Goal: Task Accomplishment & Management: Use online tool/utility

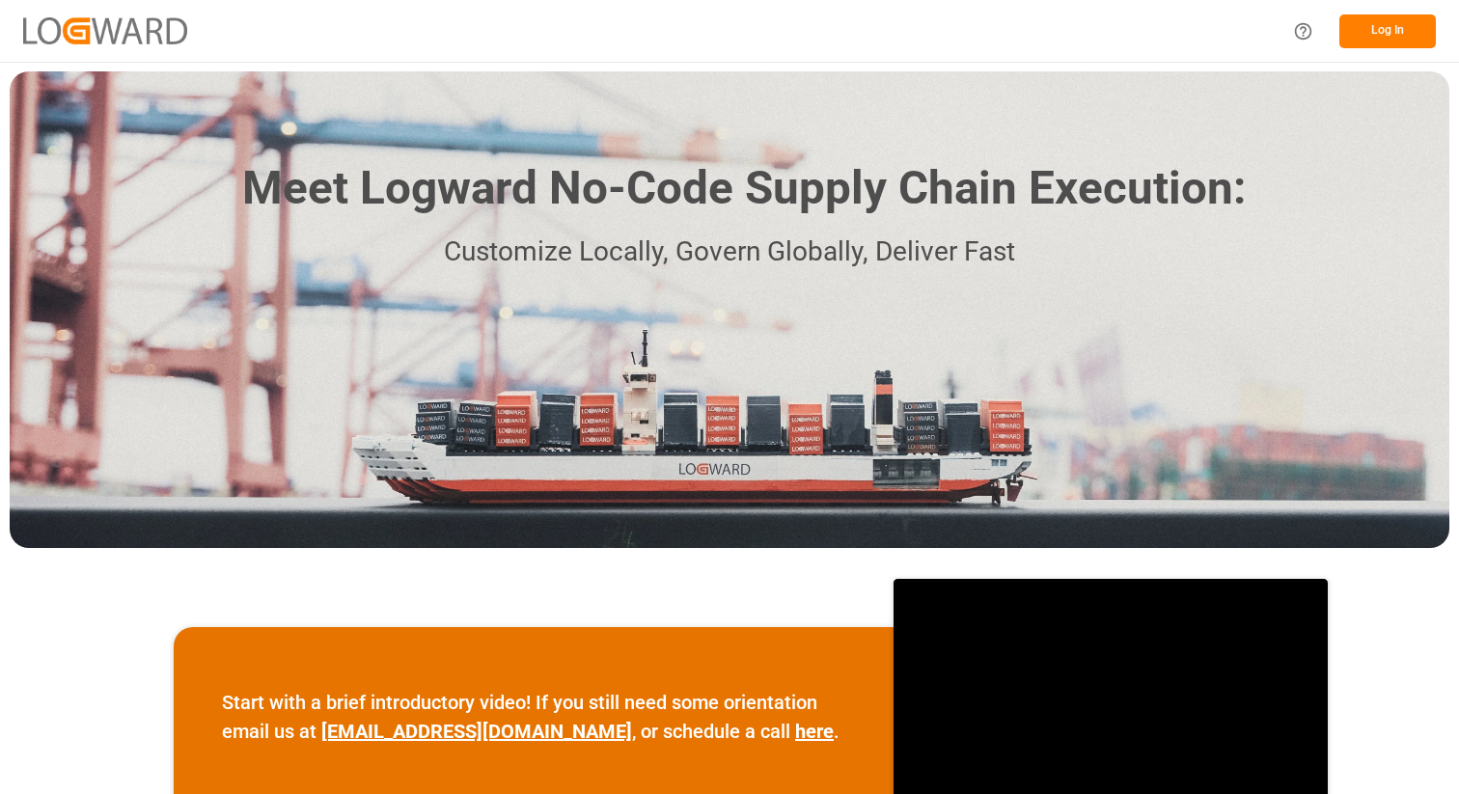
click at [1380, 36] on button "Log In" at bounding box center [1387, 31] width 96 height 34
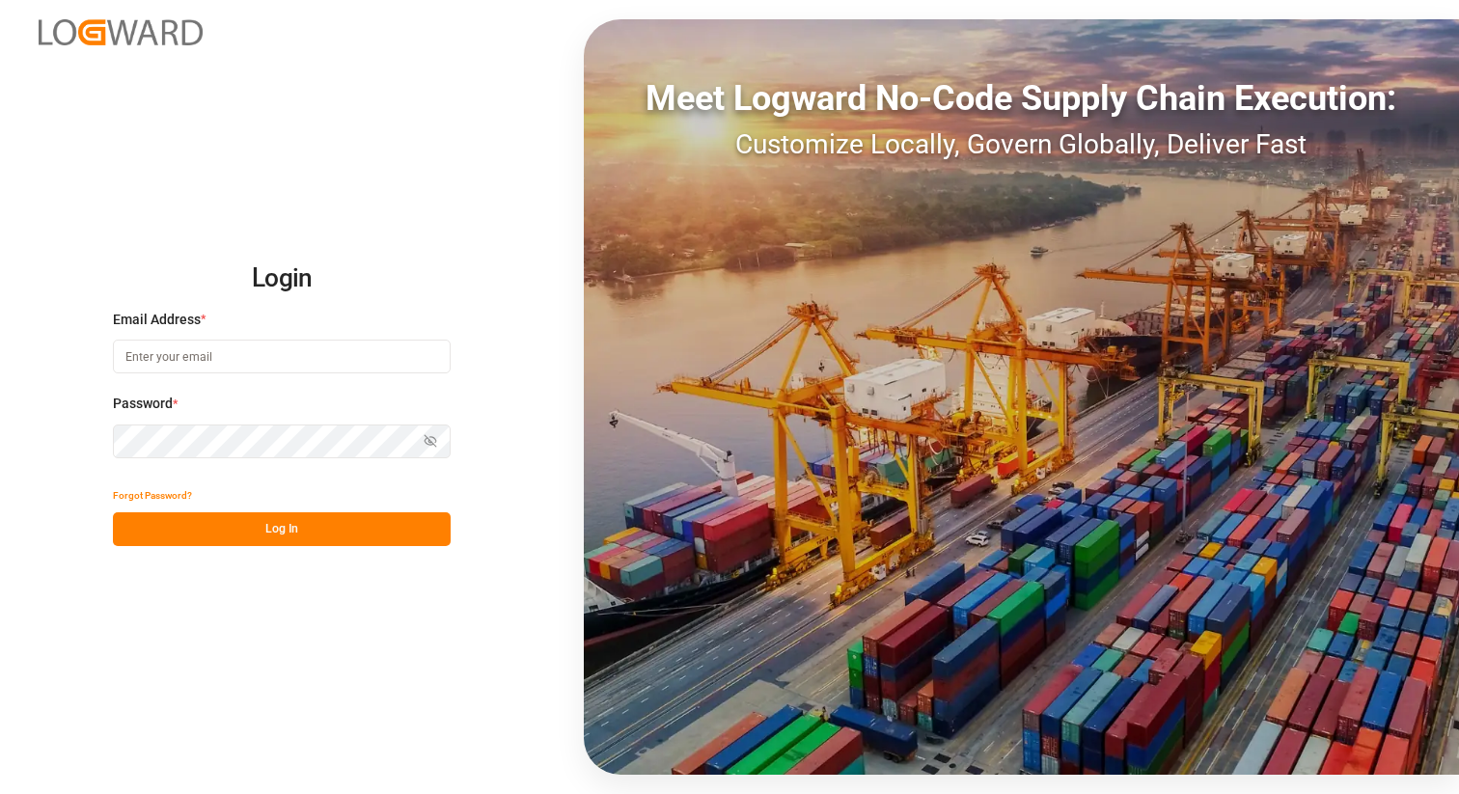
type input "[PERSON_NAME][EMAIL_ADDRESS][DOMAIN_NAME]"
click at [288, 523] on button "Log In" at bounding box center [282, 529] width 338 height 34
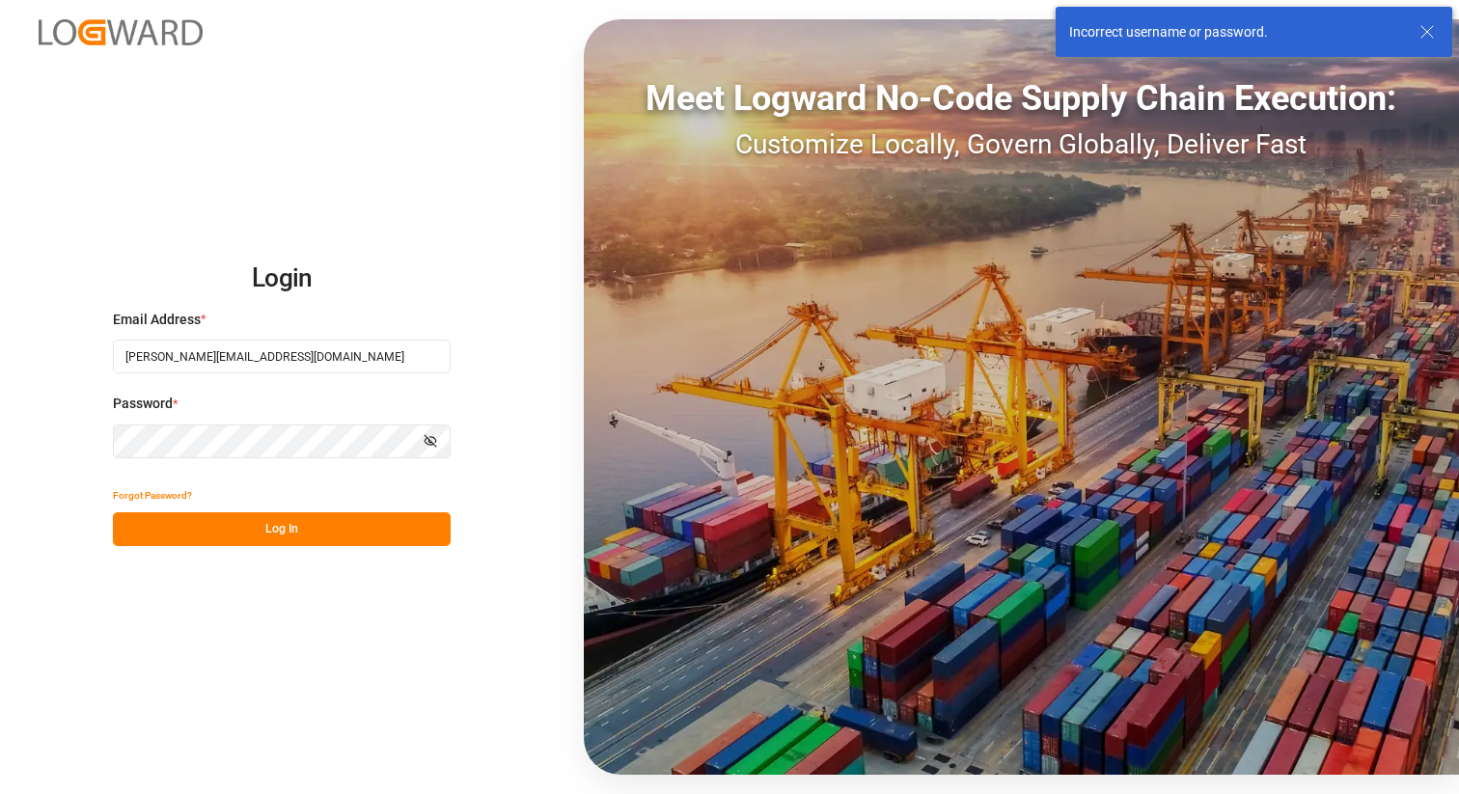
click at [1428, 23] on icon at bounding box center [1427, 31] width 23 height 23
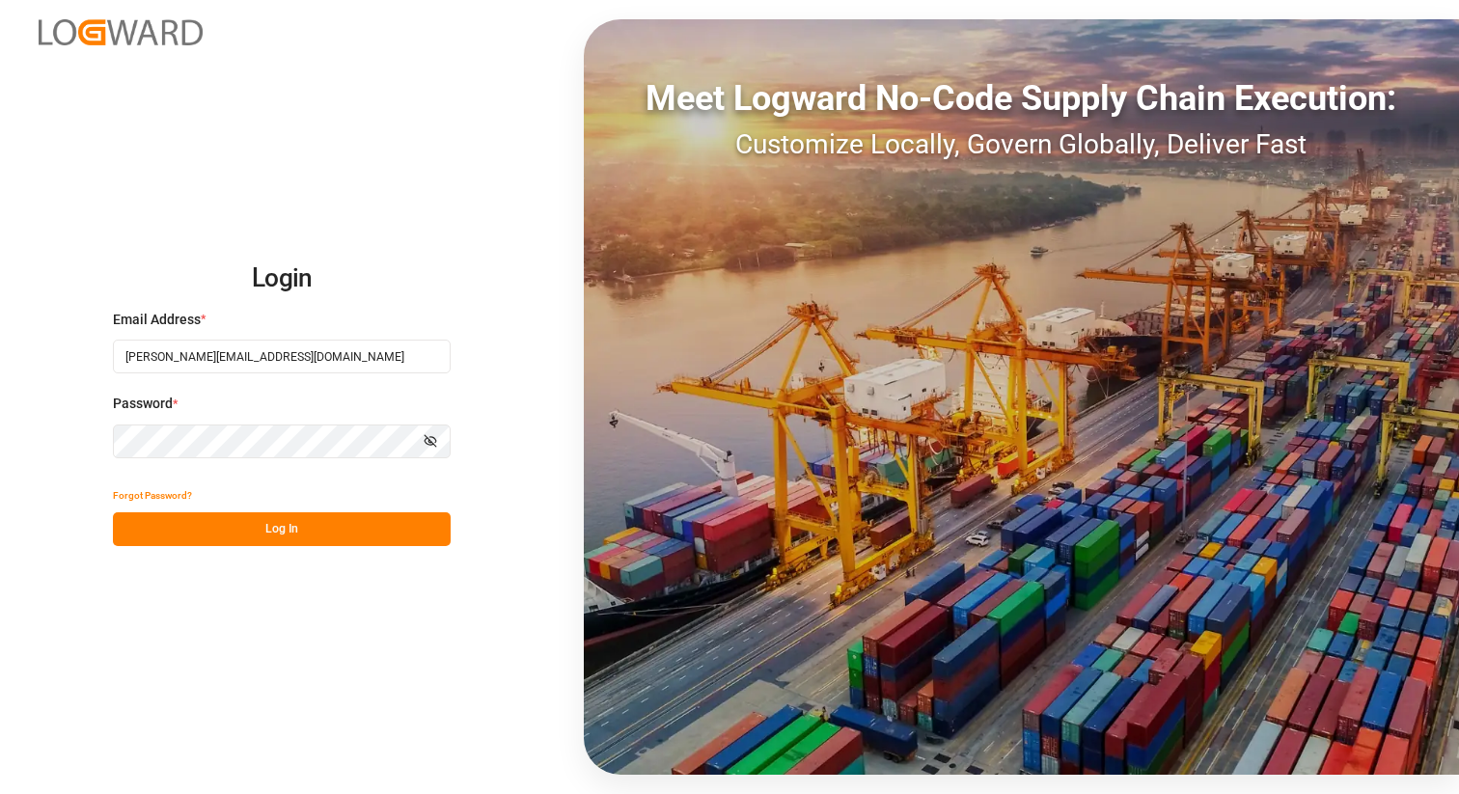
click at [376, 294] on h2 "Login" at bounding box center [282, 279] width 338 height 62
click at [280, 531] on button "Log In" at bounding box center [282, 529] width 338 height 34
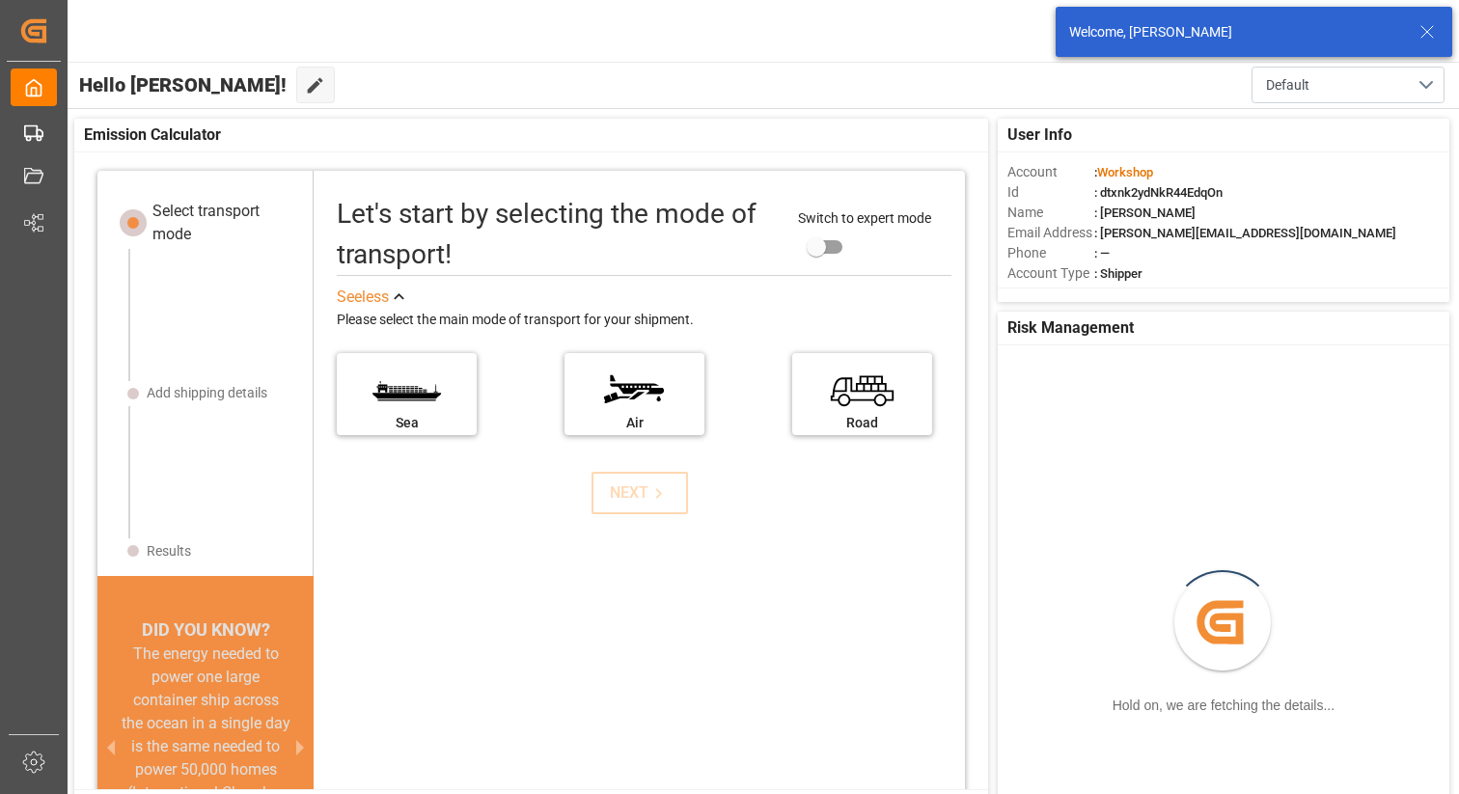
click at [1415, 36] on div "Welcome, [PERSON_NAME]" at bounding box center [1242, 32] width 346 height 20
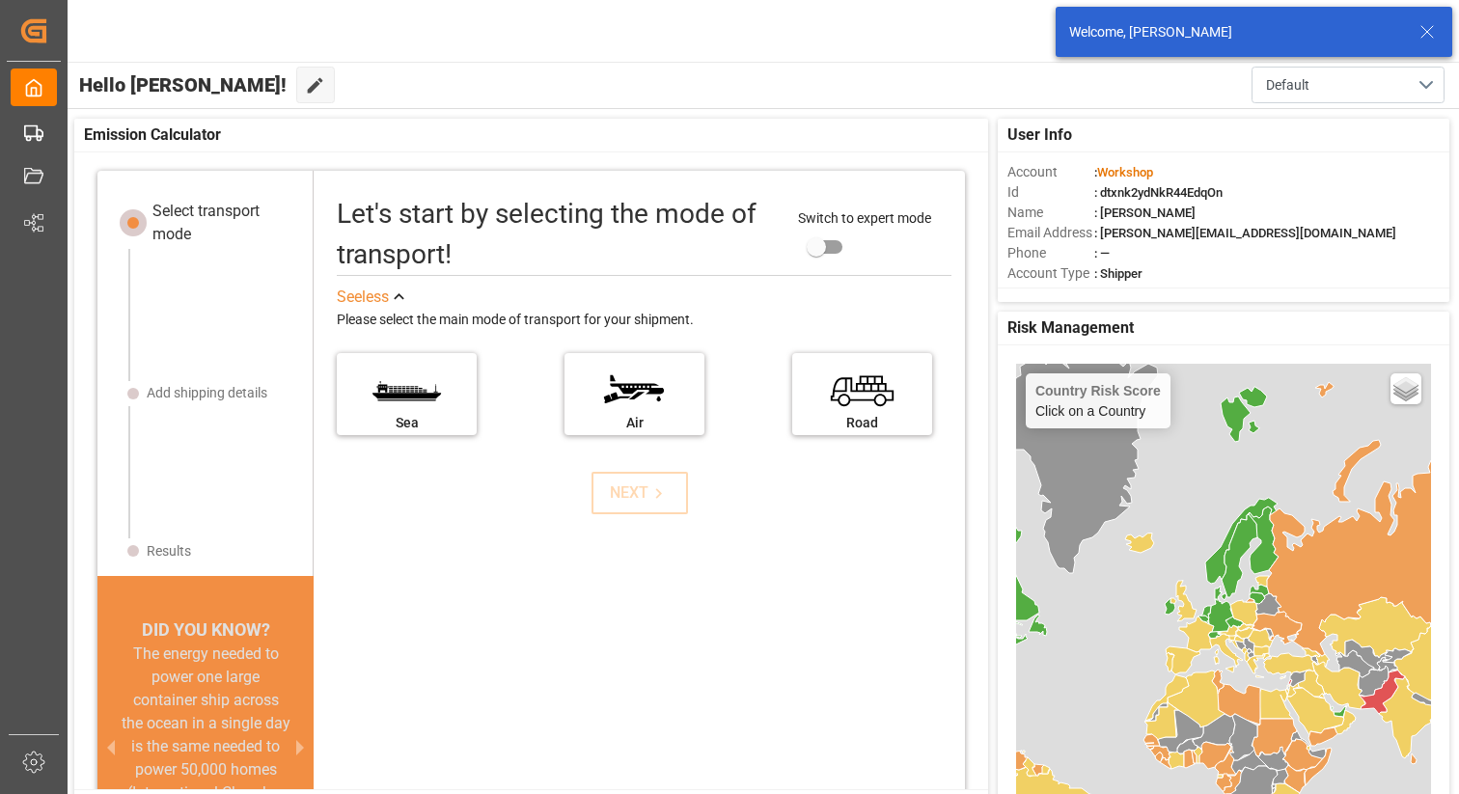
click at [1432, 32] on icon at bounding box center [1427, 31] width 23 height 23
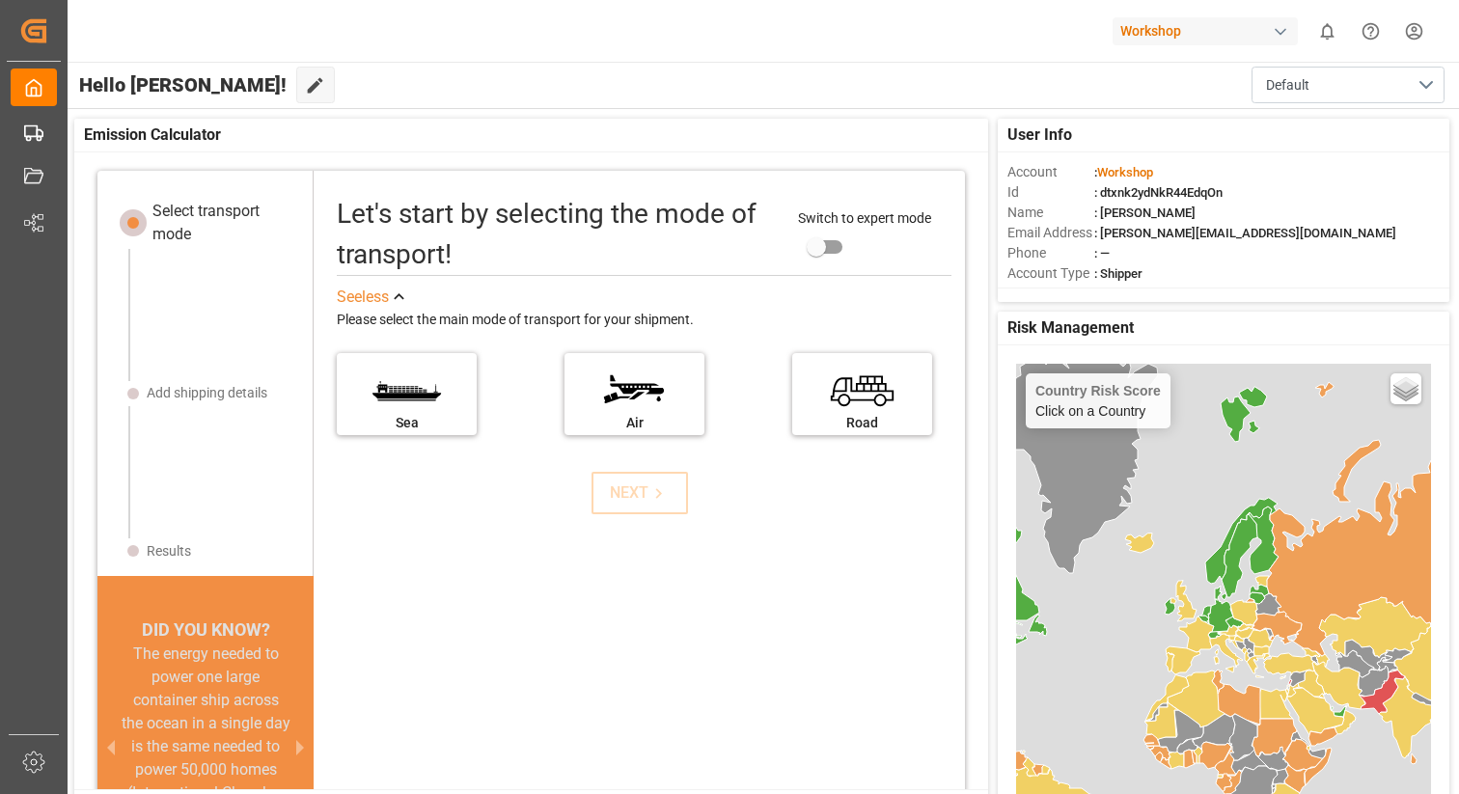
click at [1163, 32] on div "Workshop" at bounding box center [1205, 31] width 185 height 28
type input "lidl"
click at [1151, 139] on div "[PERSON_NAME]" at bounding box center [1209, 129] width 329 height 40
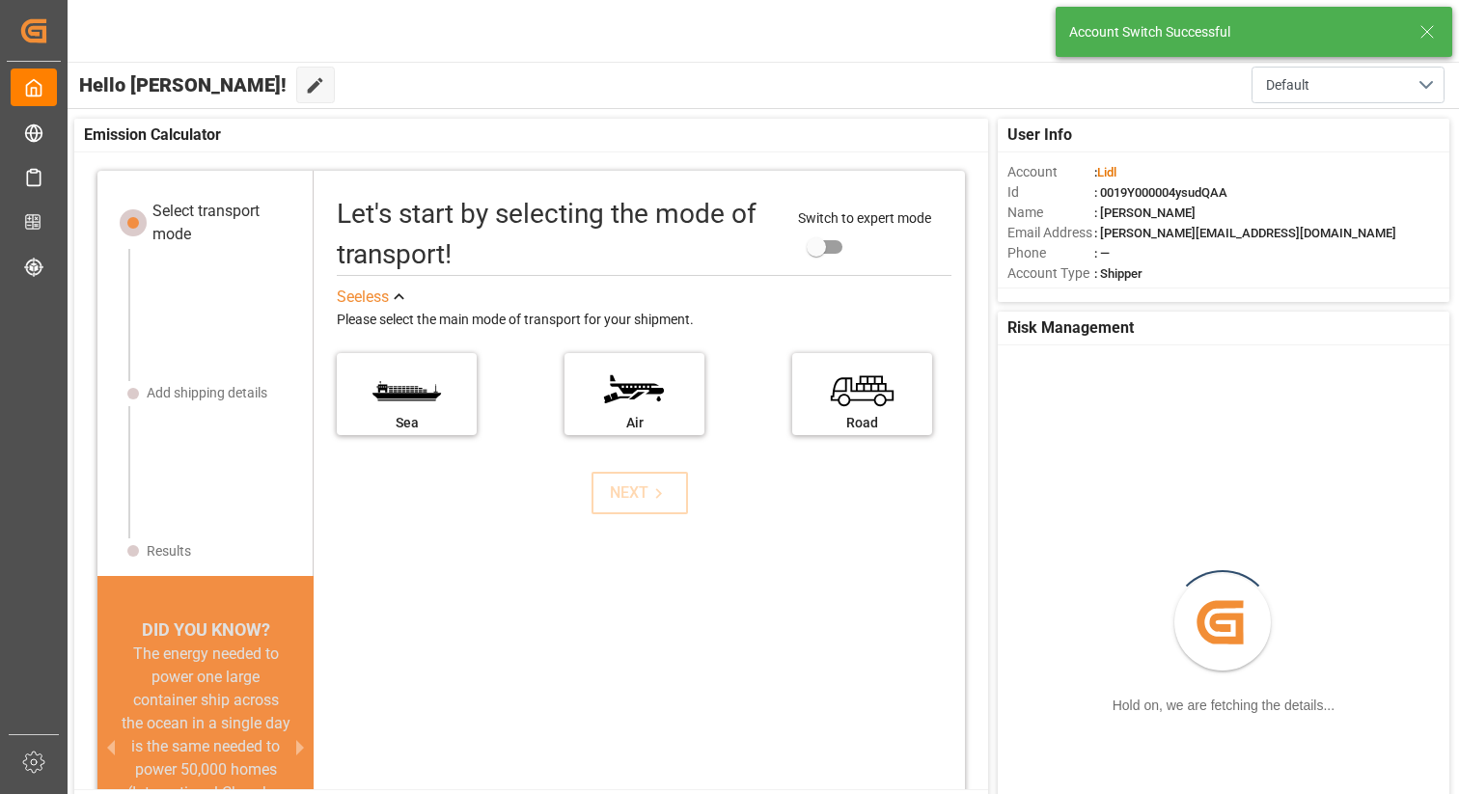
click at [1433, 33] on icon at bounding box center [1427, 31] width 23 height 23
